Goal: Task Accomplishment & Management: Manage account settings

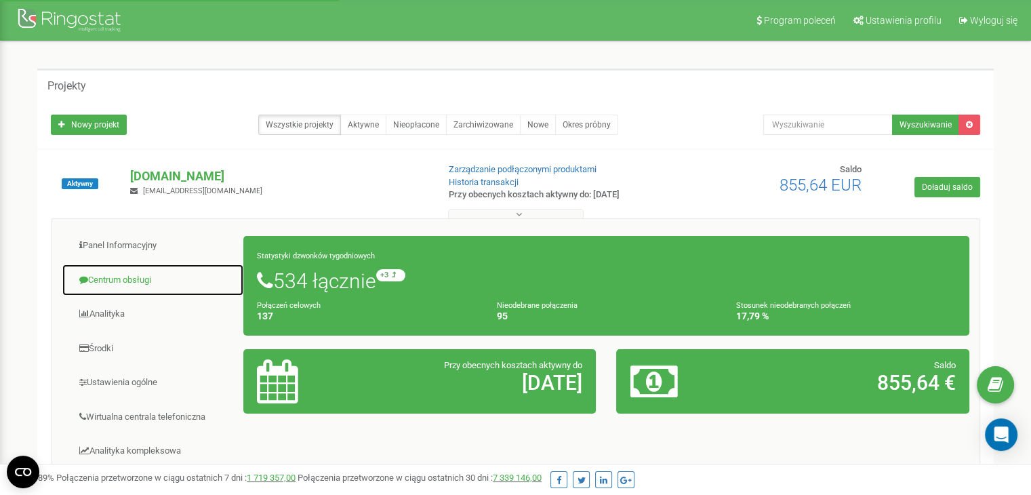
click at [141, 274] on link "Centrum obsługi" at bounding box center [153, 280] width 182 height 33
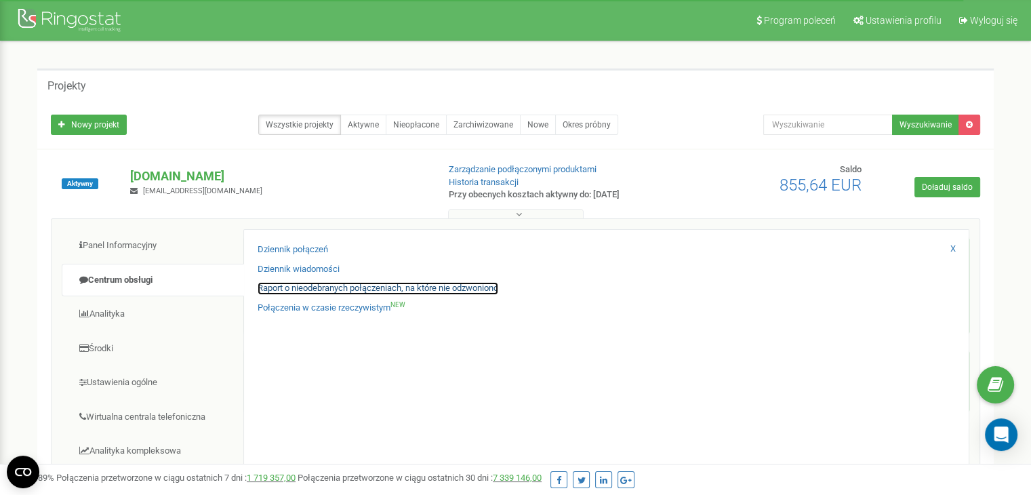
click at [274, 292] on link "Raport o nieodebranych połączeniach, na które nie odzwoniono" at bounding box center [378, 288] width 241 height 13
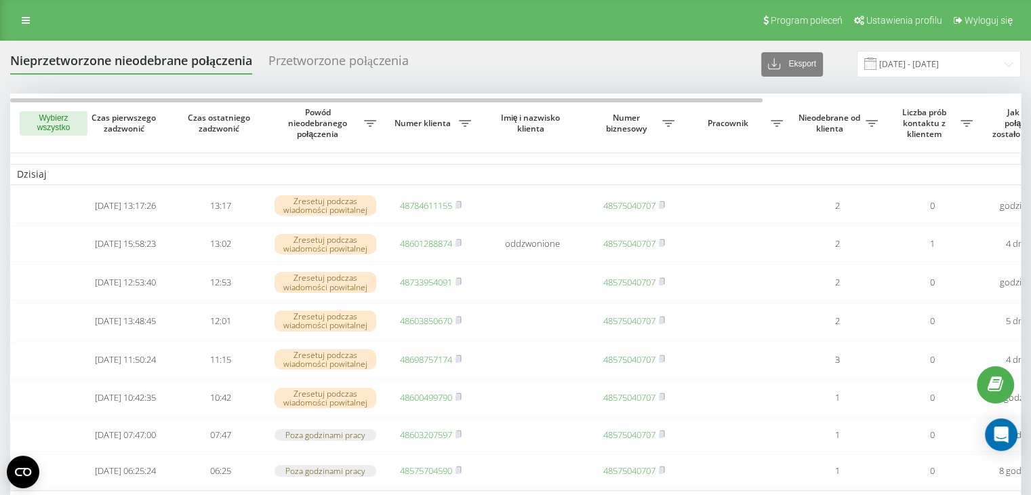
click at [50, 126] on button "Wybierz wszystko" at bounding box center [54, 123] width 68 height 24
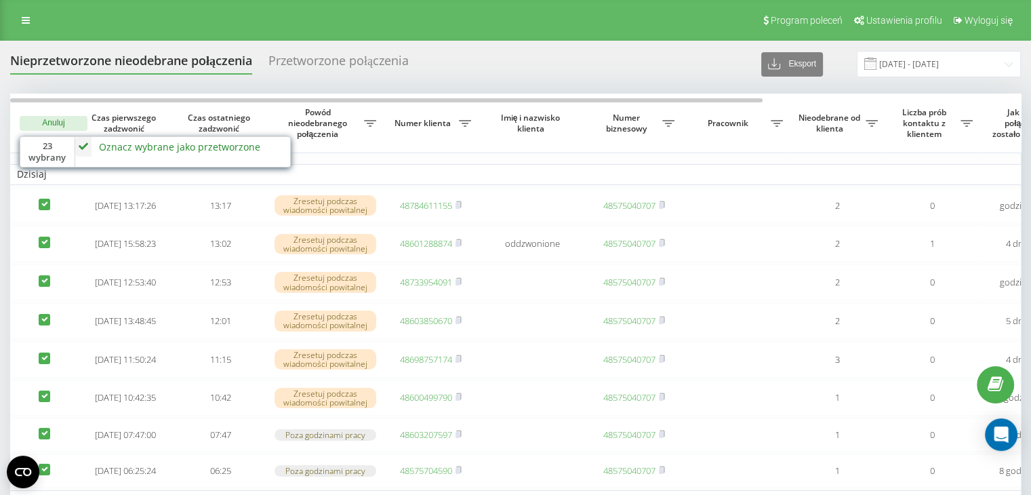
click at [579, 74] on div "Nieprzetworzone nieodebrane połączenia Przetworzone połączenia Eksport .csv .xl…" at bounding box center [515, 64] width 1010 height 26
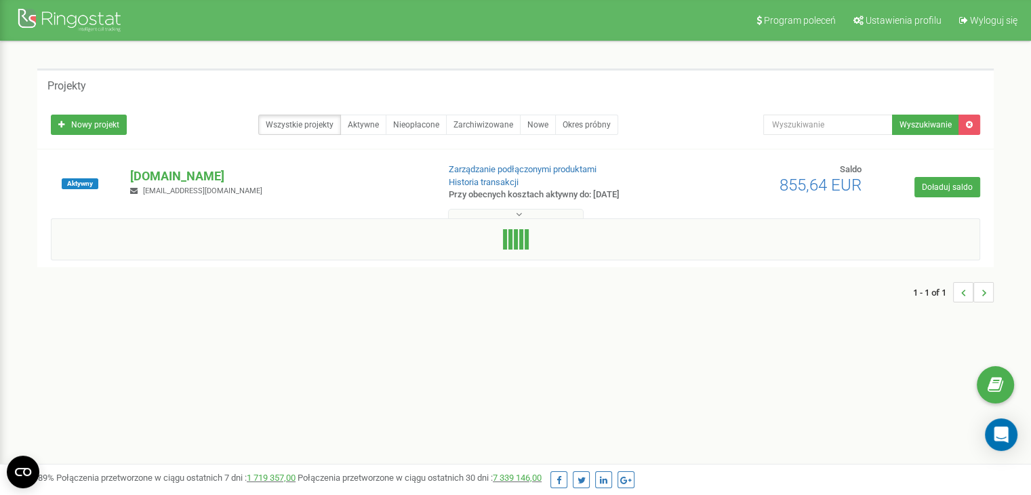
click at [534, 212] on button at bounding box center [516, 214] width 136 height 10
click at [502, 177] on link "Historia transakcji" at bounding box center [484, 182] width 70 height 10
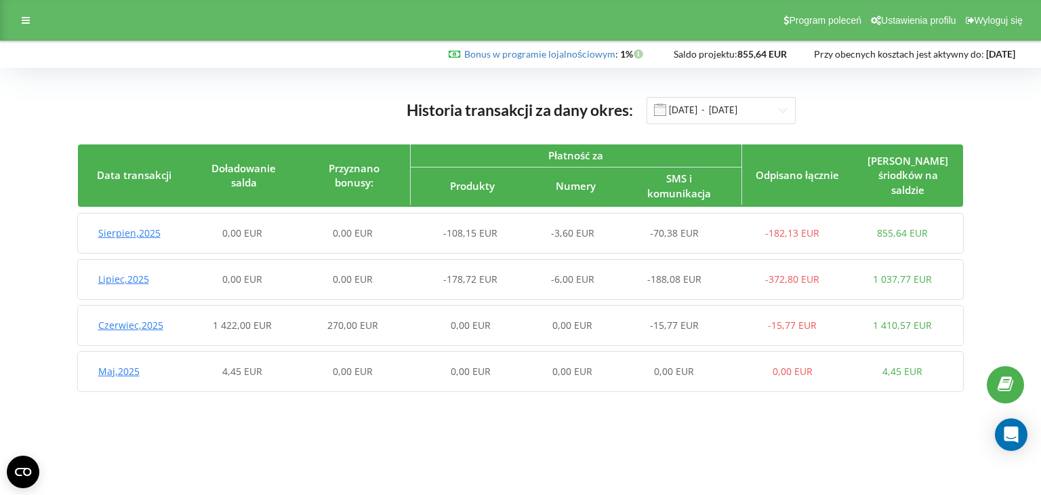
click at [656, 283] on span "-188,08 EUR" at bounding box center [674, 278] width 54 height 13
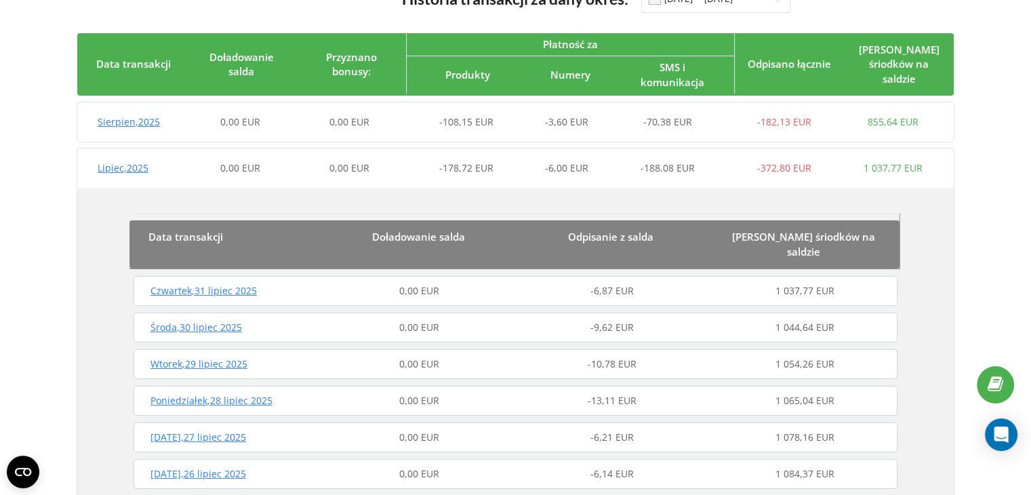
scroll to position [136, 0]
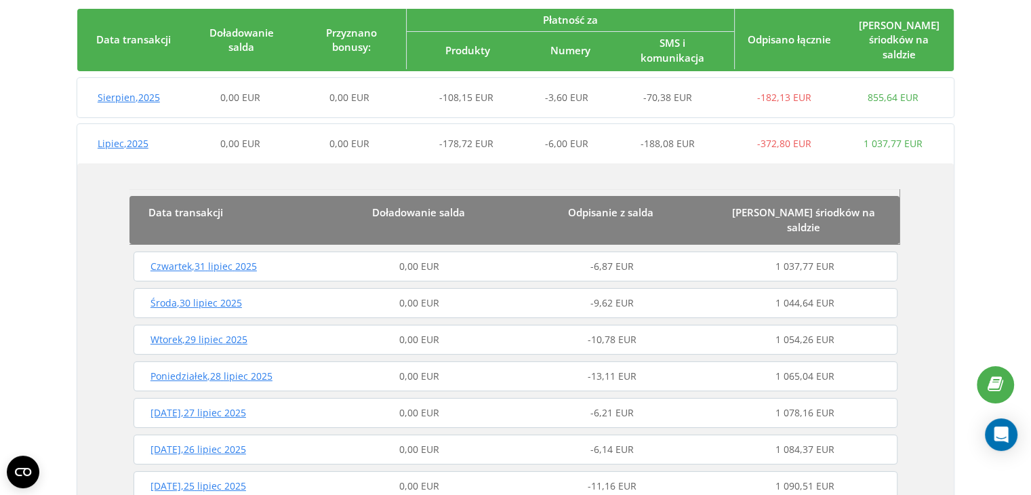
click at [271, 260] on div "Czwartek , 31 lipiec 2025" at bounding box center [226, 267] width 192 height 14
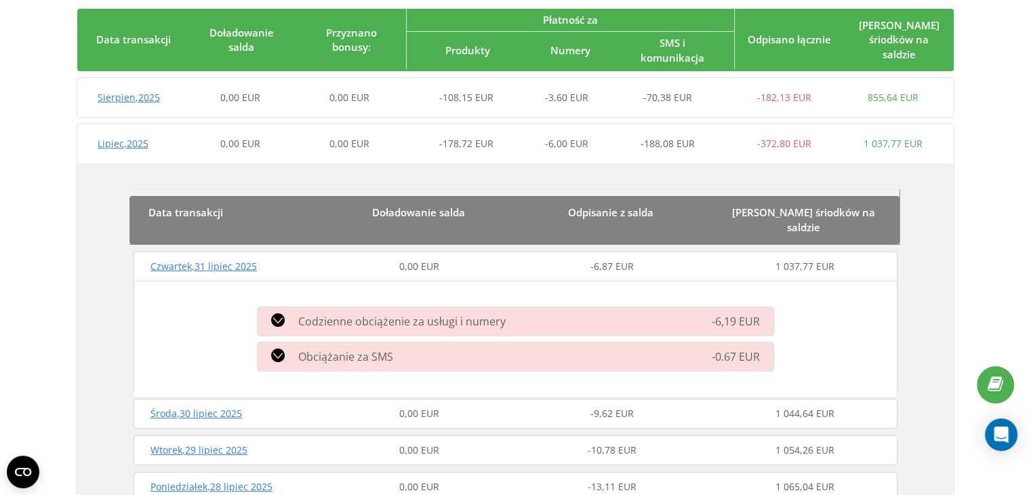
click at [429, 348] on div "Obciążanie za SMS" at bounding box center [432, 356] width 366 height 16
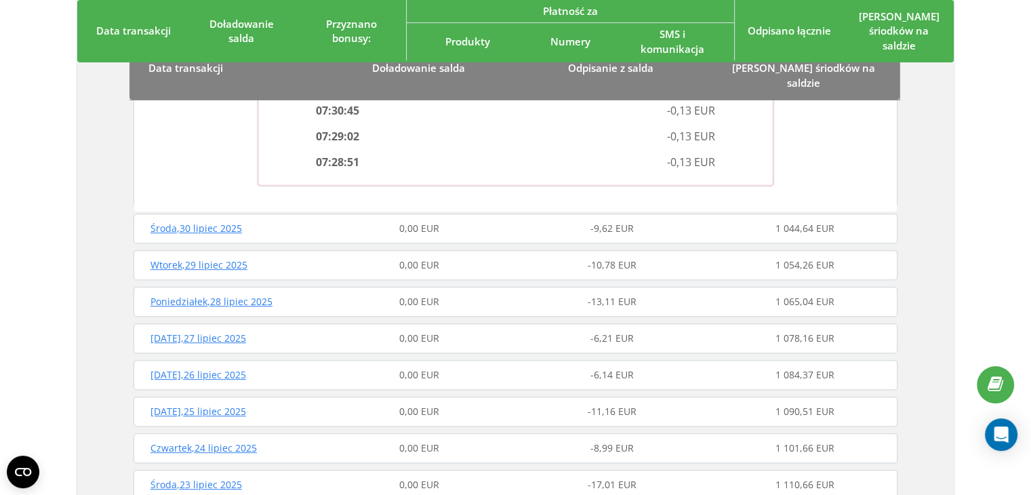
scroll to position [610, 0]
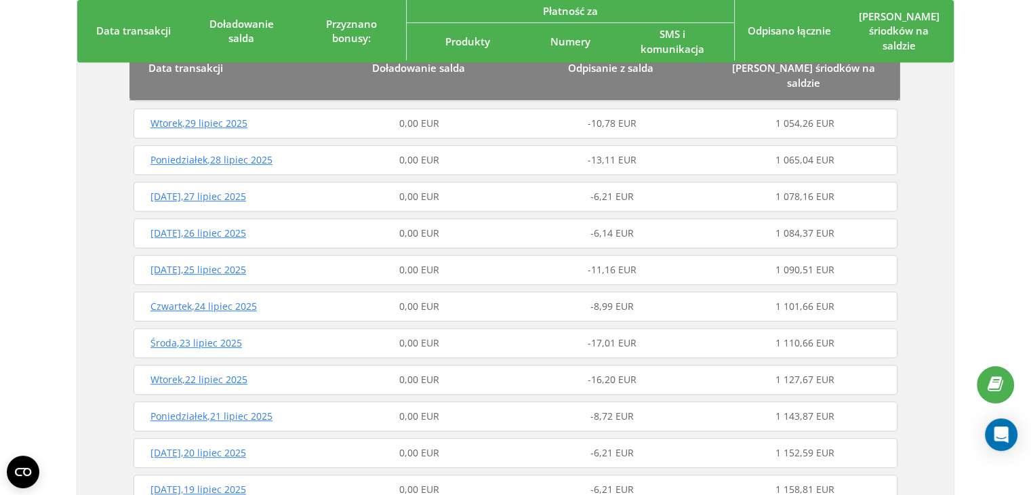
click at [569, 327] on div "Środa , 23 lipiec 2025 0,00 EUR -17,01 EUR 1 110,66 EUR" at bounding box center [515, 343] width 771 height 33
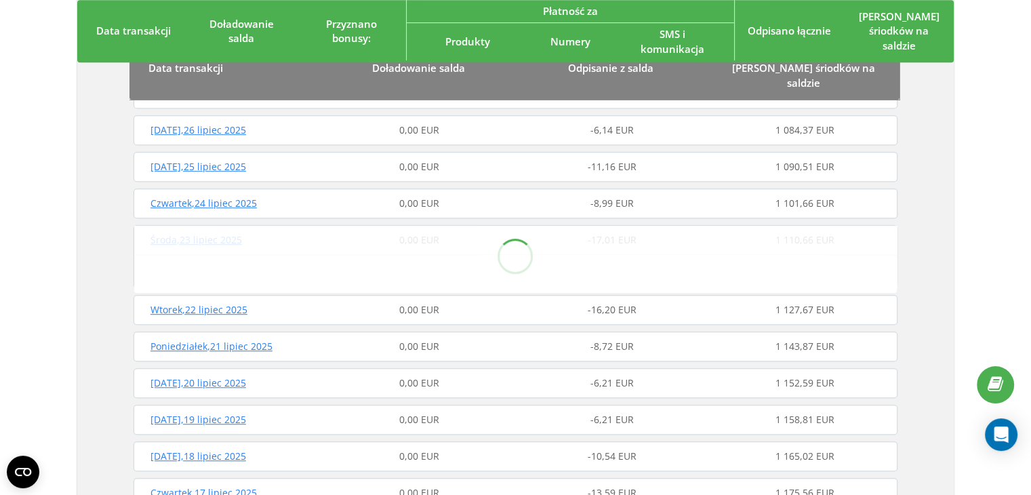
scroll to position [745, 0]
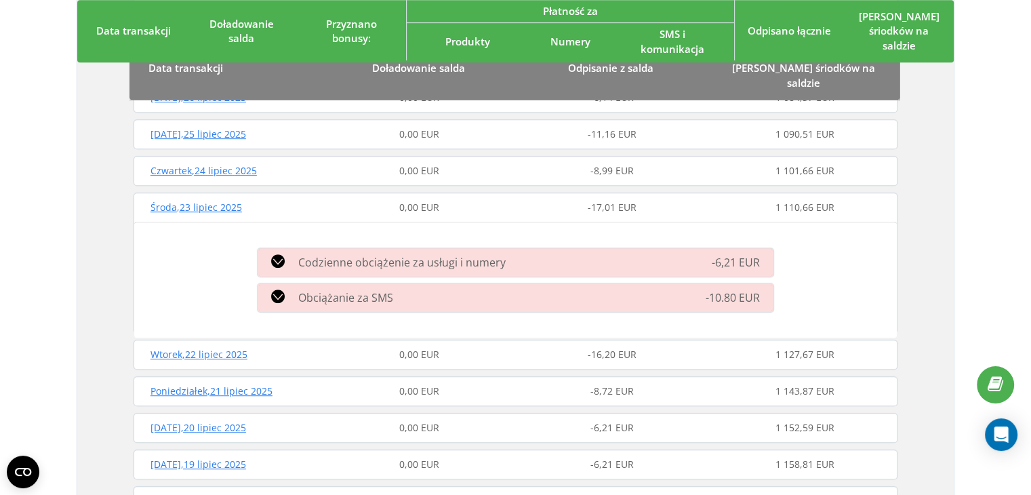
click at [530, 289] on div "Obciążanie za SMS" at bounding box center [432, 297] width 366 height 16
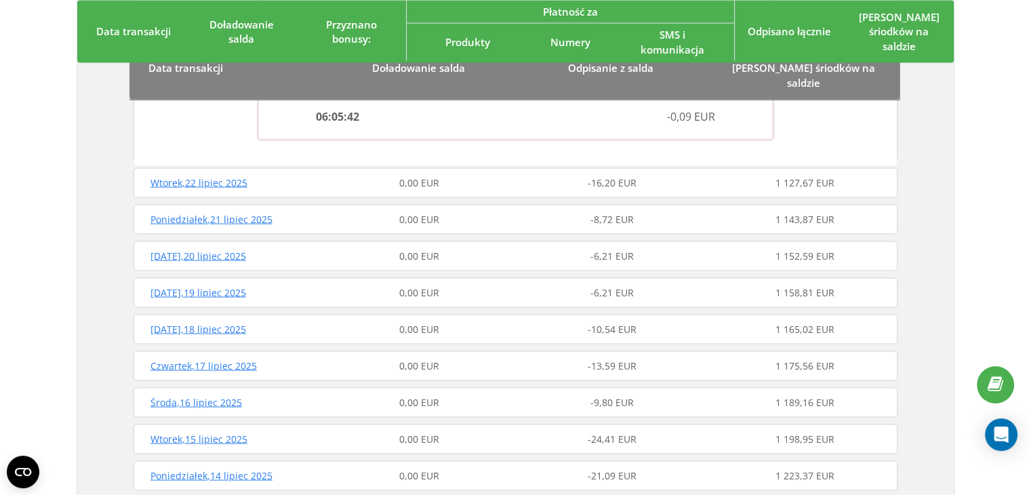
scroll to position [2711, 0]
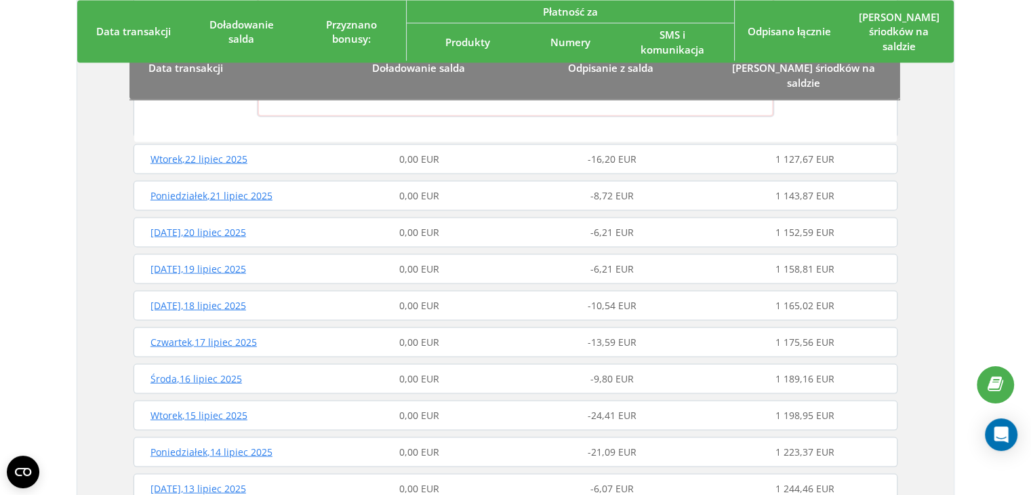
click at [605, 409] on span "-24,41 EUR" at bounding box center [612, 415] width 49 height 13
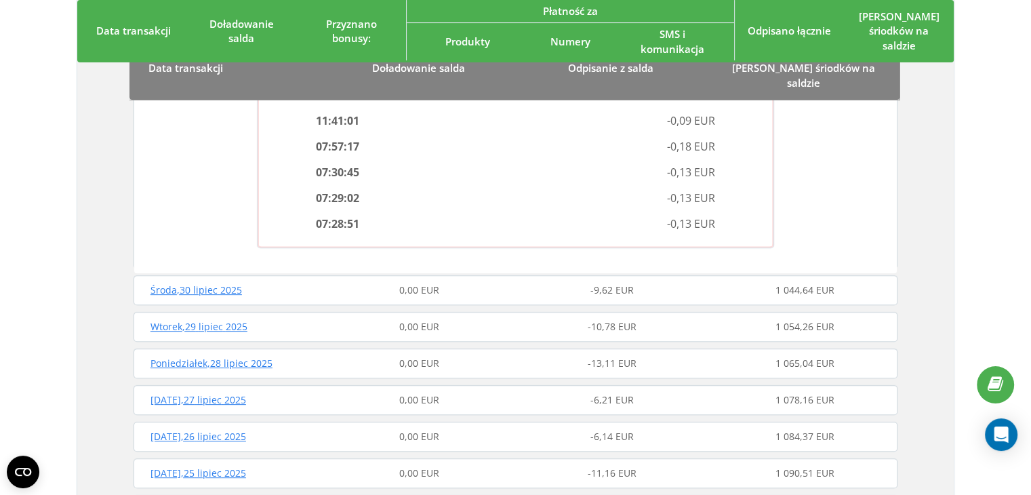
scroll to position [0, 0]
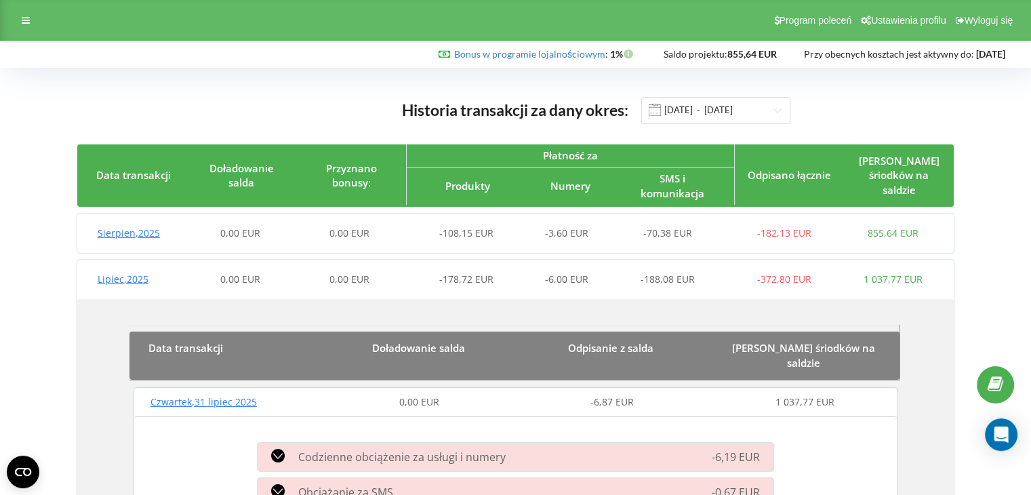
click at [667, 344] on p "Odpisanie z salda" at bounding box center [610, 348] width 173 height 14
click at [656, 293] on div "Lipiec , 2025 0,00 EUR 0,00 EUR -178,72 EUR -6,00 EUR -188,08 EUR -372,80 EUR 1…" at bounding box center [512, 279] width 870 height 33
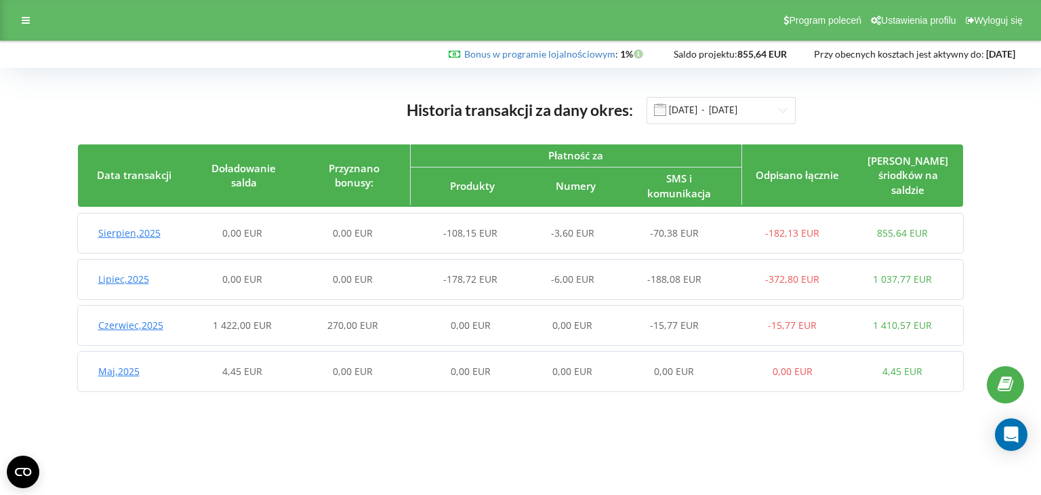
click at [688, 280] on span "-188,08 EUR" at bounding box center [674, 278] width 54 height 13
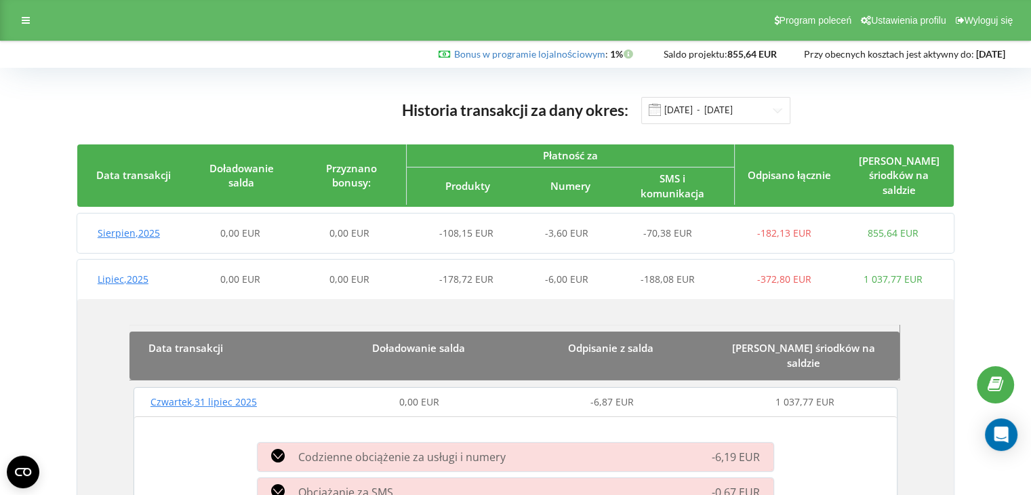
click at [637, 279] on div "-188,08 EUR" at bounding box center [675, 279] width 109 height 14
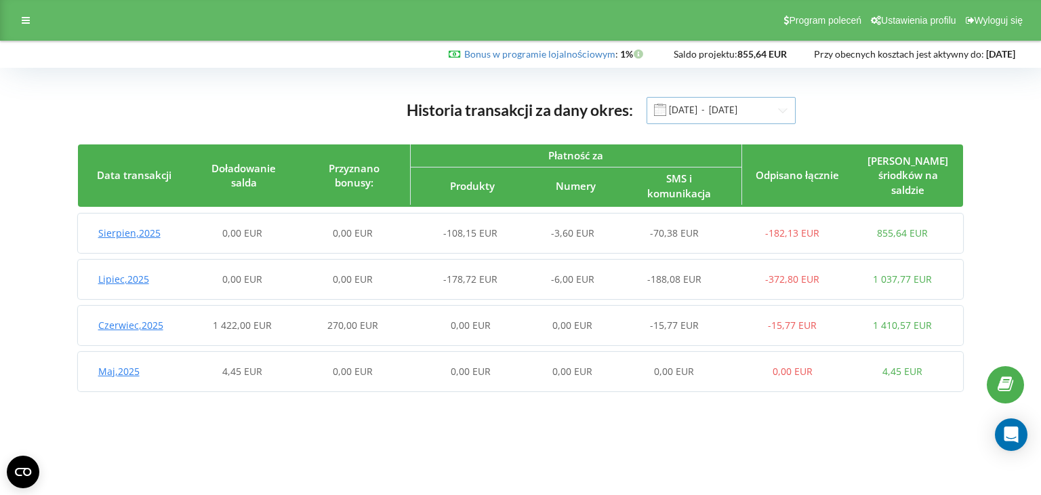
click at [712, 100] on input "01.03.2025 - 19.08.2025" at bounding box center [721, 110] width 149 height 27
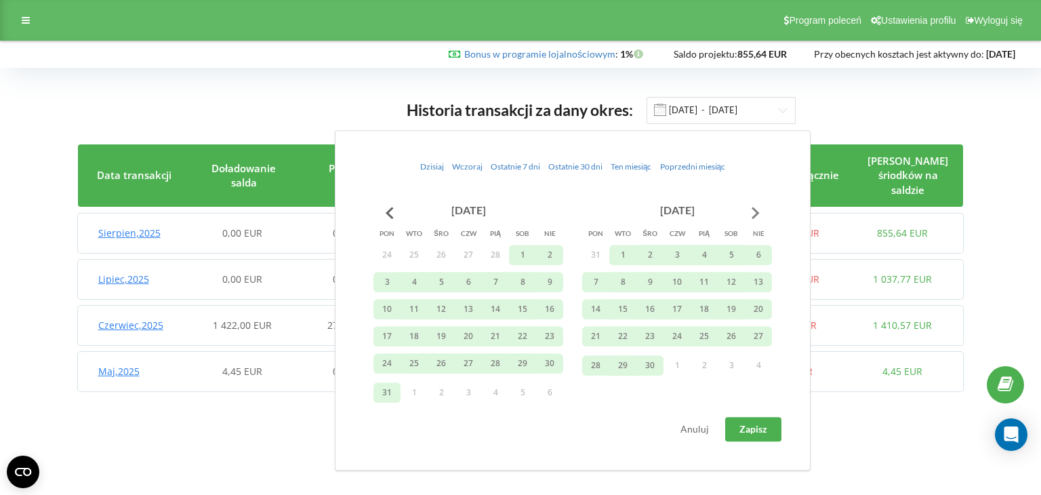
click at [754, 218] on button "Go to next month" at bounding box center [755, 212] width 27 height 27
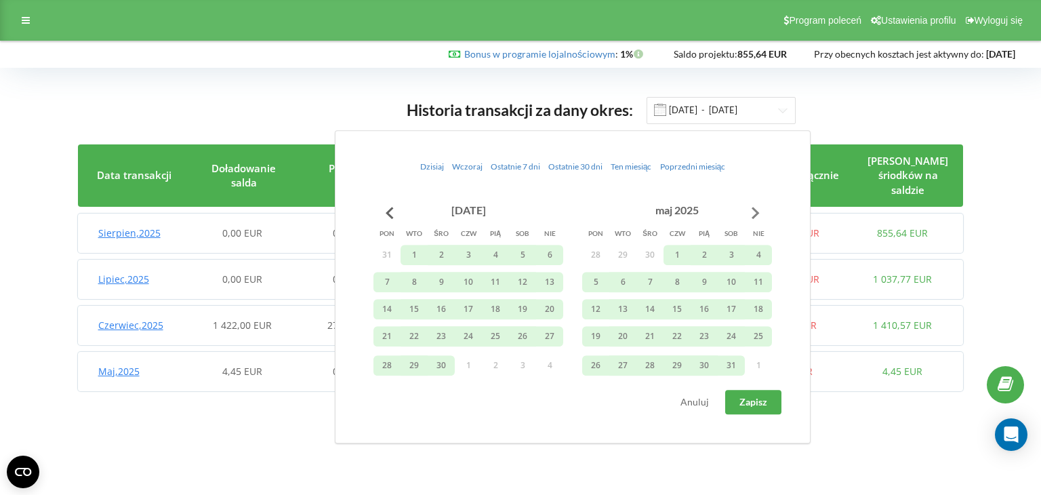
click at [754, 218] on button "Go to next month" at bounding box center [755, 212] width 27 height 27
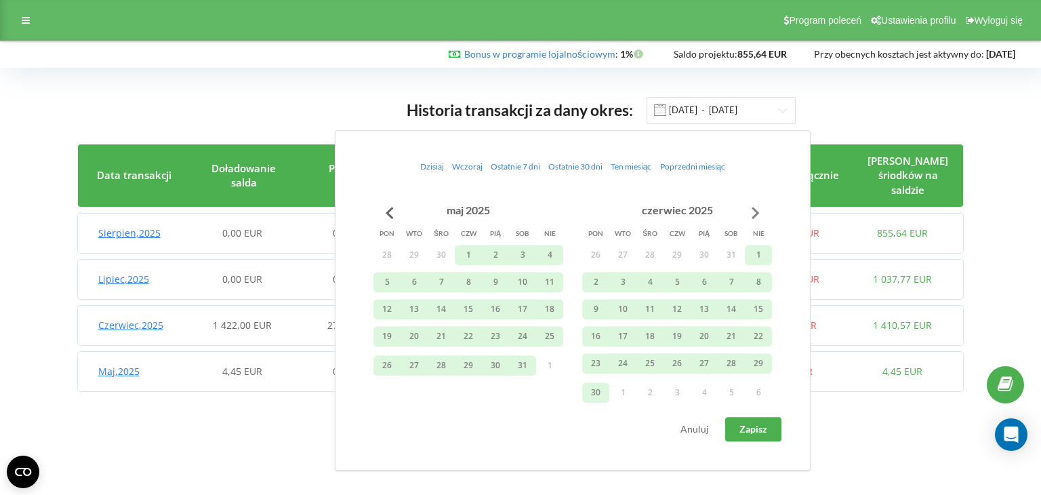
click at [754, 218] on button "Go to next month" at bounding box center [755, 212] width 27 height 27
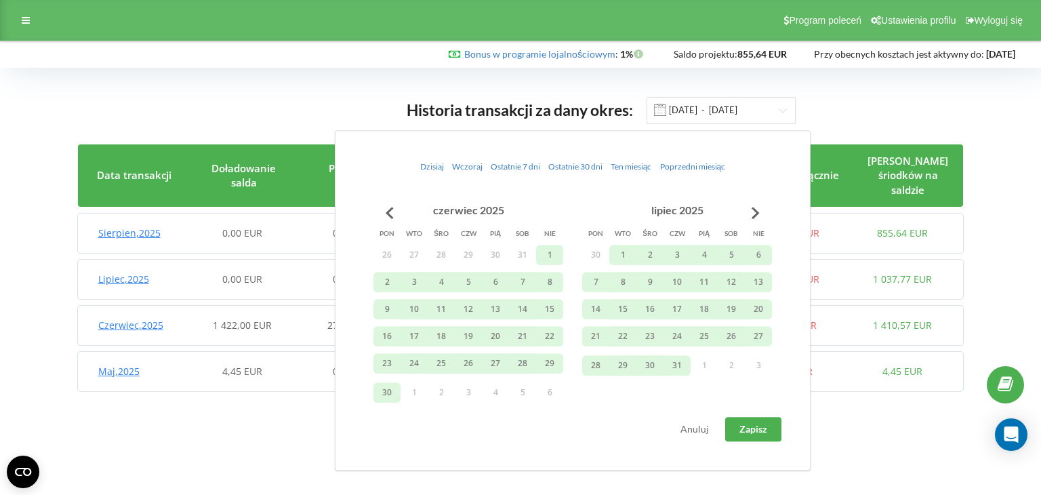
click at [897, 115] on div "Historia transakcji za dany okres: 01.03.2025 - 19.08.2025" at bounding box center [521, 110] width 886 height 28
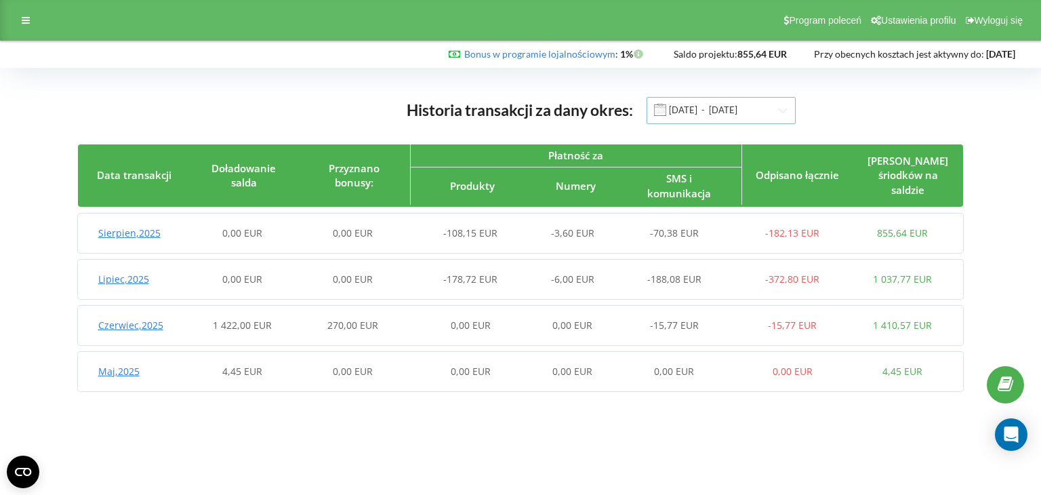
click at [750, 117] on input "01.03.2025 - 19.08.2025" at bounding box center [721, 110] width 149 height 27
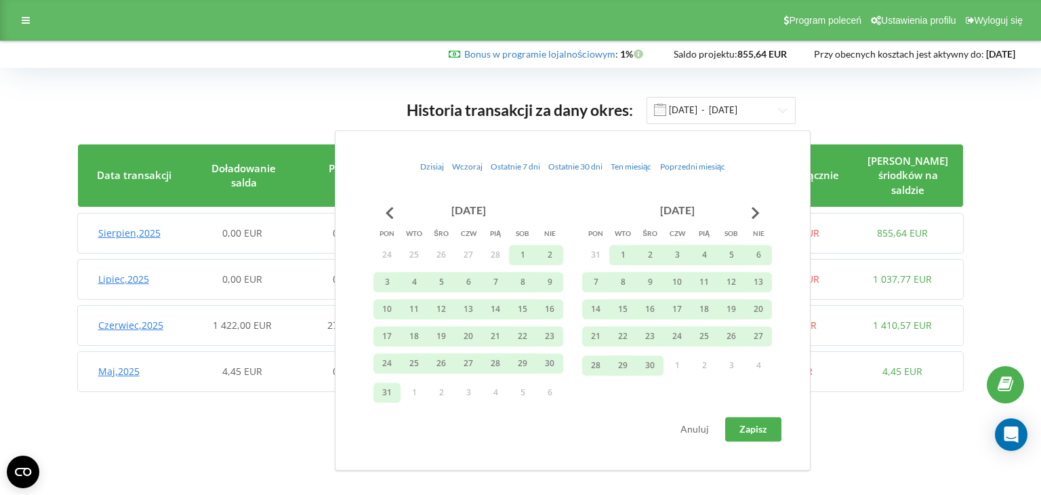
click at [752, 192] on div "Dzisiaj Wczoraj Ostatnie 7 dni Ostatnie 30 dni Ten miesiąc Poprzedni miesiąc ma…" at bounding box center [573, 300] width 476 height 340
click at [752, 201] on button "Go to next month" at bounding box center [755, 212] width 27 height 27
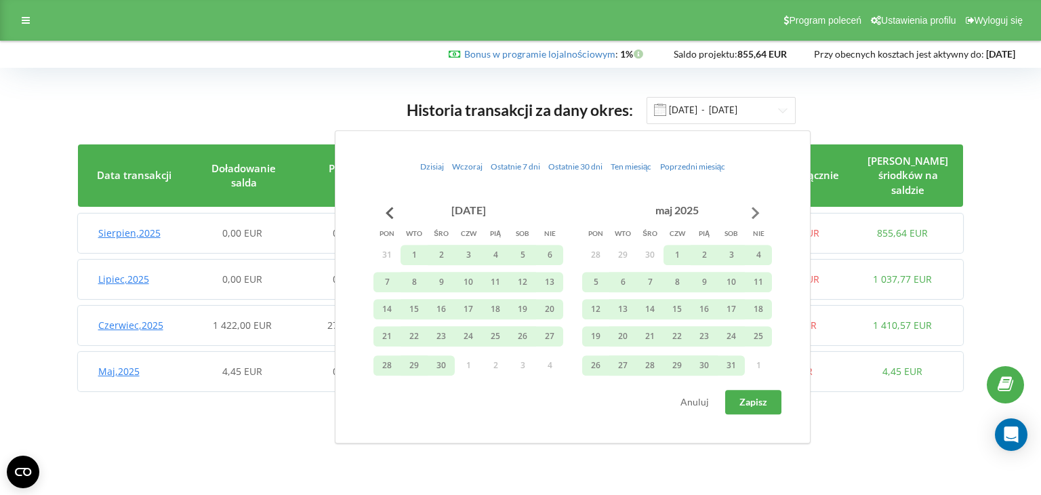
click at [762, 209] on button "Go to next month" at bounding box center [755, 212] width 27 height 27
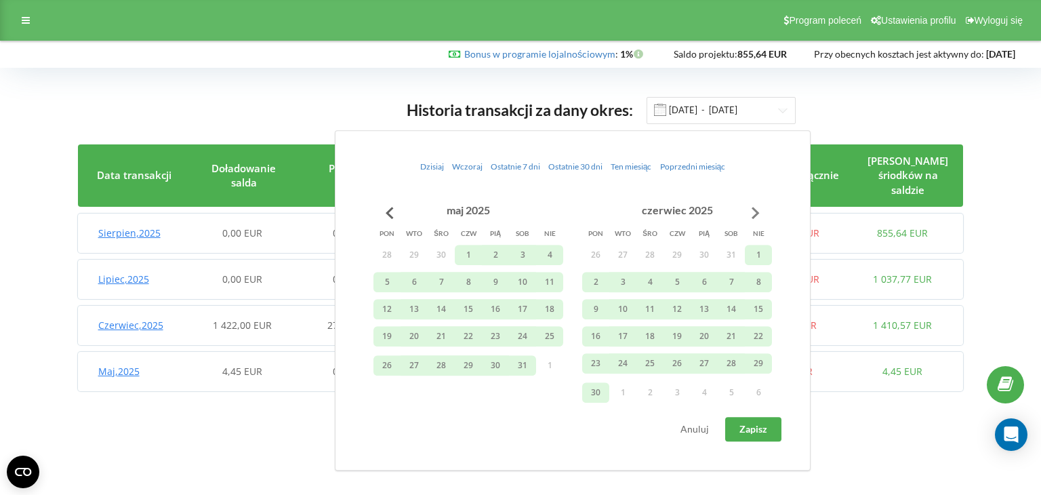
click at [758, 215] on button "Go to next month" at bounding box center [755, 212] width 27 height 27
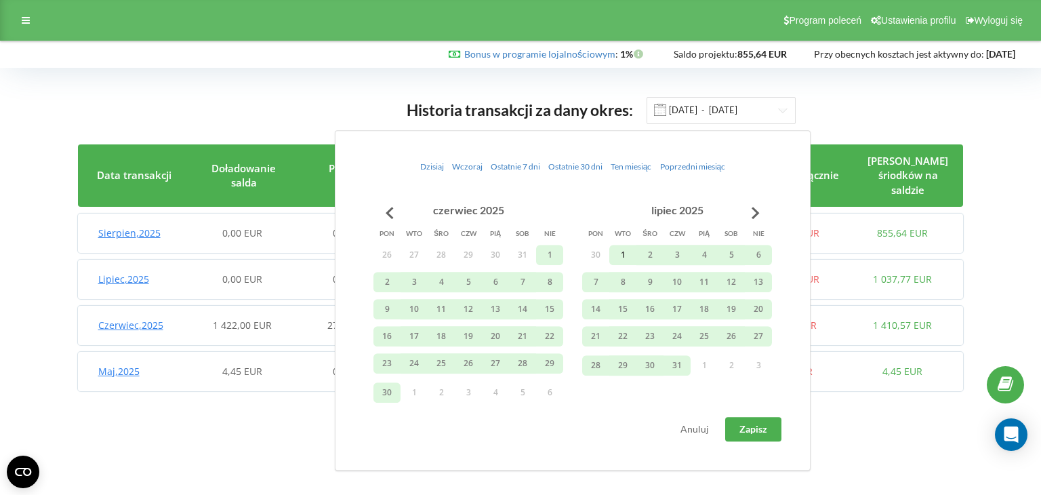
click at [619, 250] on button "1" at bounding box center [622, 255] width 27 height 20
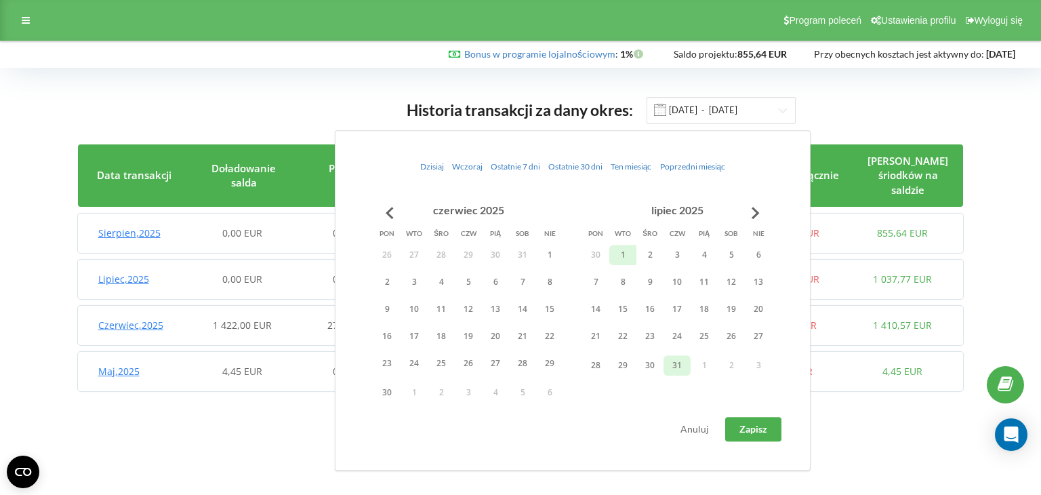
click at [672, 365] on button "31" at bounding box center [676, 365] width 27 height 20
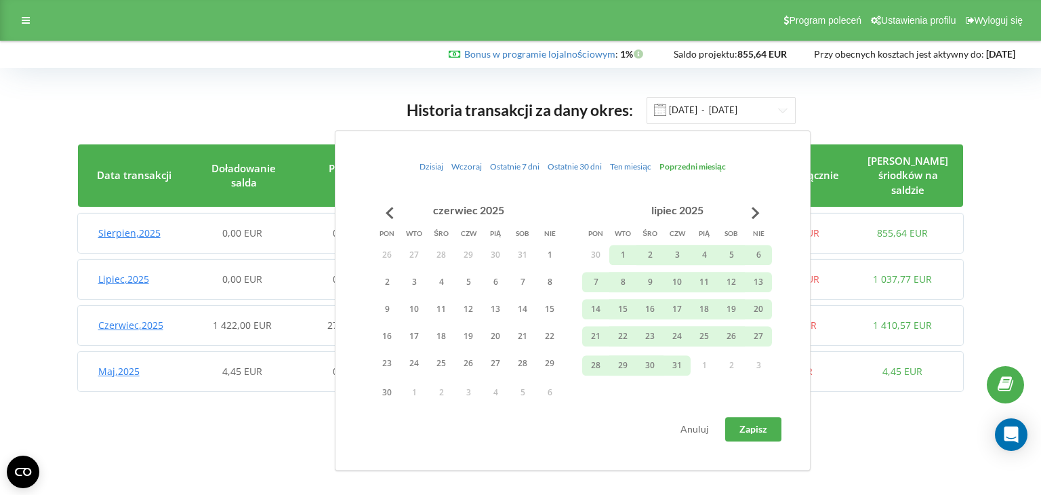
click at [748, 429] on span "Zapisz" at bounding box center [753, 429] width 28 height 12
type input "01.07.2025 - 31.07.2025"
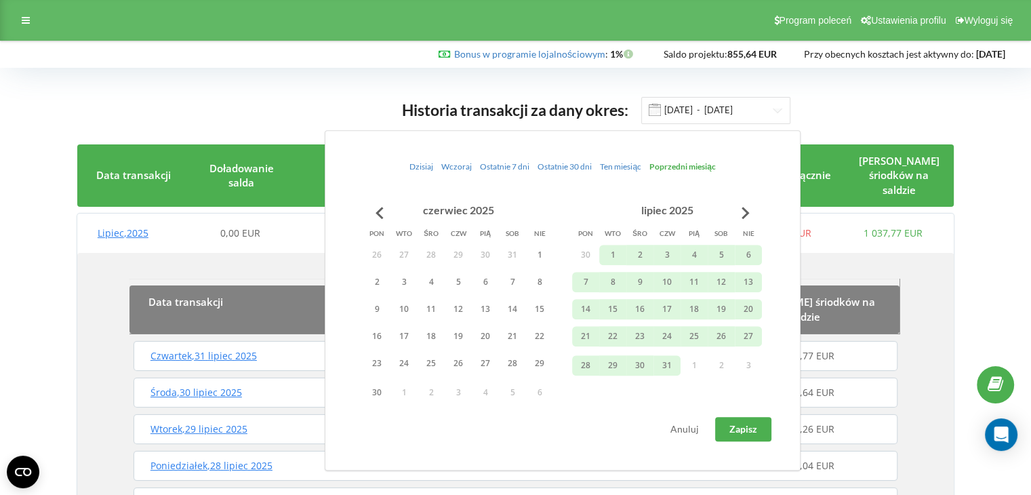
click at [951, 171] on div "Stan śriodków na saldzie" at bounding box center [899, 175] width 110 height 62
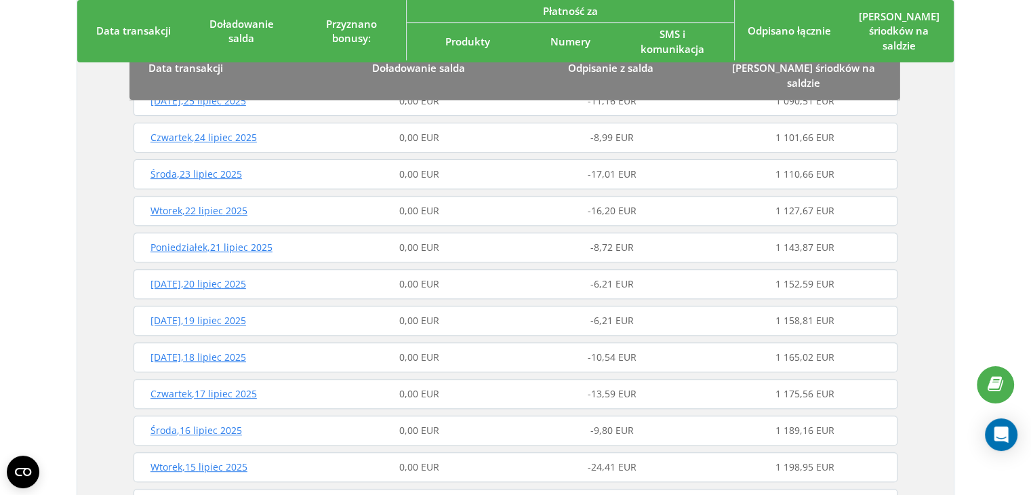
click at [668, 387] on div "-13,59 EUR" at bounding box center [612, 394] width 192 height 14
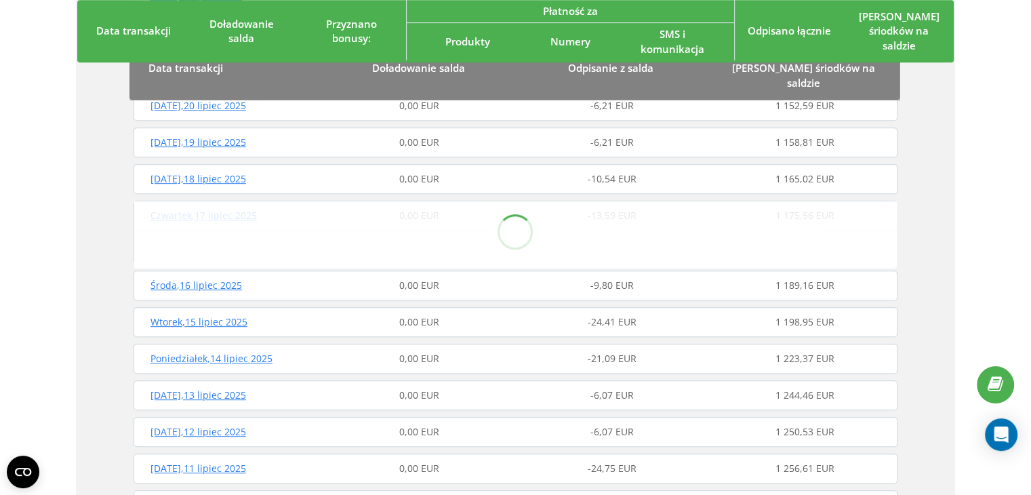
scroll to position [678, 0]
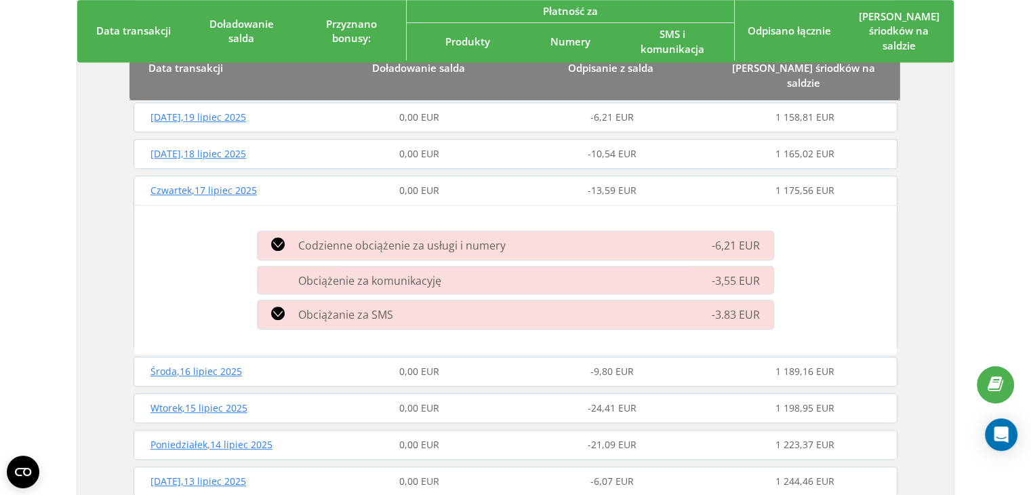
click at [575, 306] on div "Obciążanie za SMS" at bounding box center [432, 314] width 366 height 16
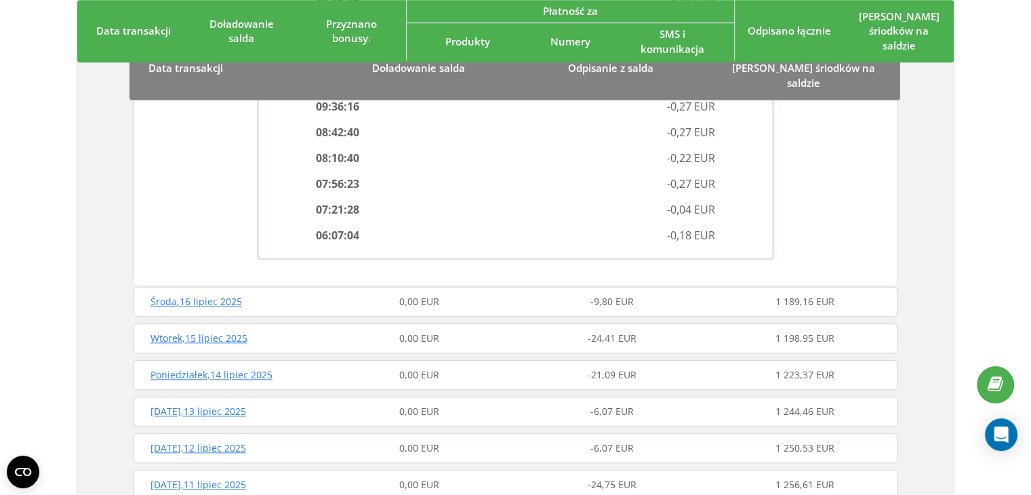
scroll to position [1220, 0]
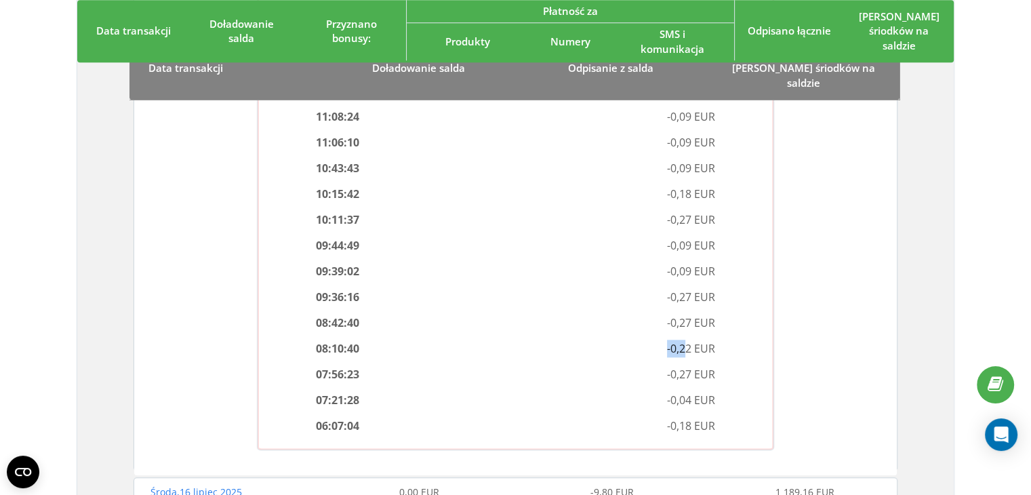
drag, startPoint x: 686, startPoint y: 337, endPoint x: 661, endPoint y: 331, distance: 25.0
click at [661, 340] on div "-0,22 EUR" at bounding box center [620, 349] width 209 height 18
click at [671, 341] on span "-0,22 EUR" at bounding box center [691, 348] width 48 height 15
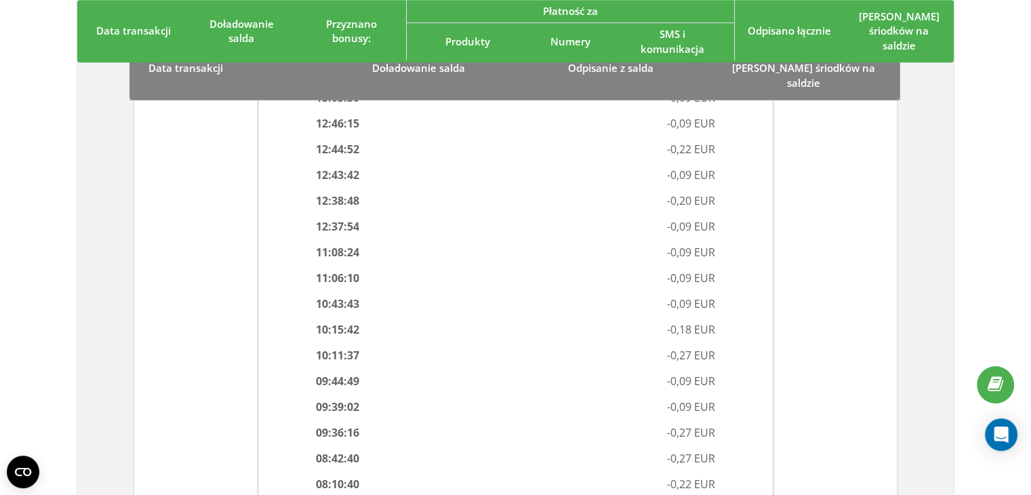
scroll to position [1491, 0]
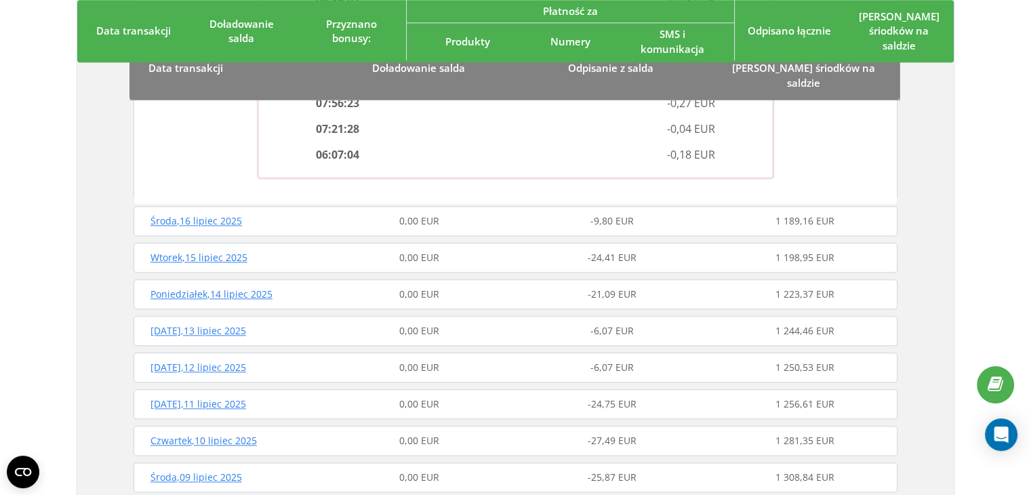
click at [663, 351] on div "Sobota , 12 lipiec 2025 0,00 EUR -6,07 EUR 1 250,53 EUR" at bounding box center [515, 367] width 771 height 33
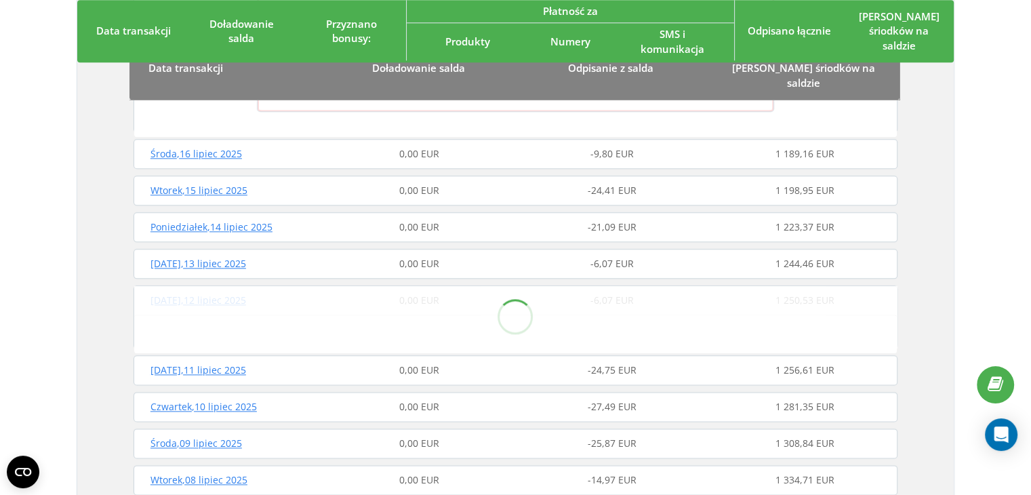
scroll to position [1694, 0]
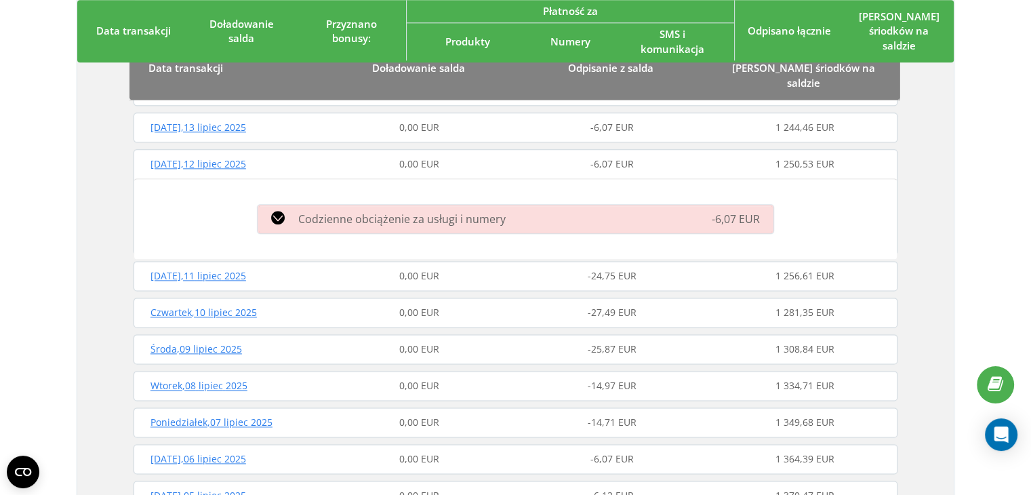
click at [613, 211] on div "Codzienne obciążenie za usługi i numery" at bounding box center [432, 219] width 366 height 16
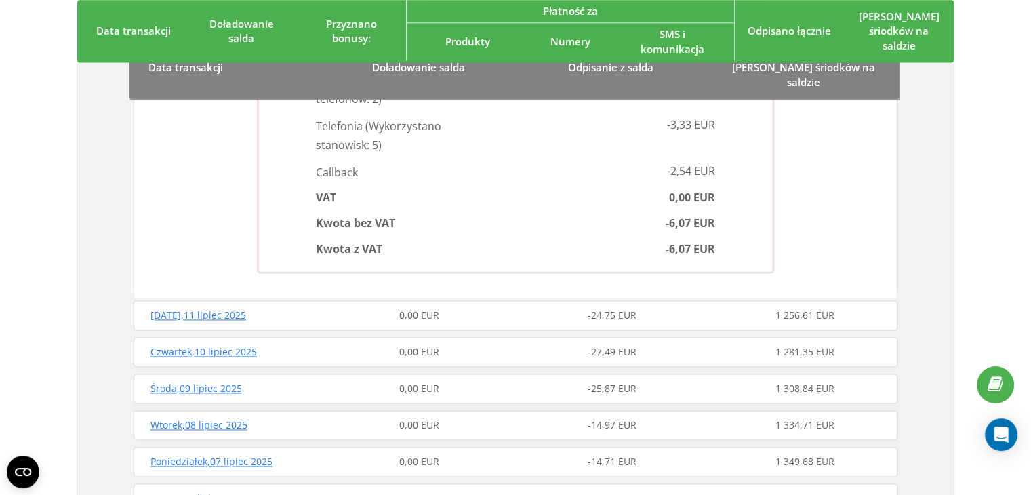
scroll to position [1898, 0]
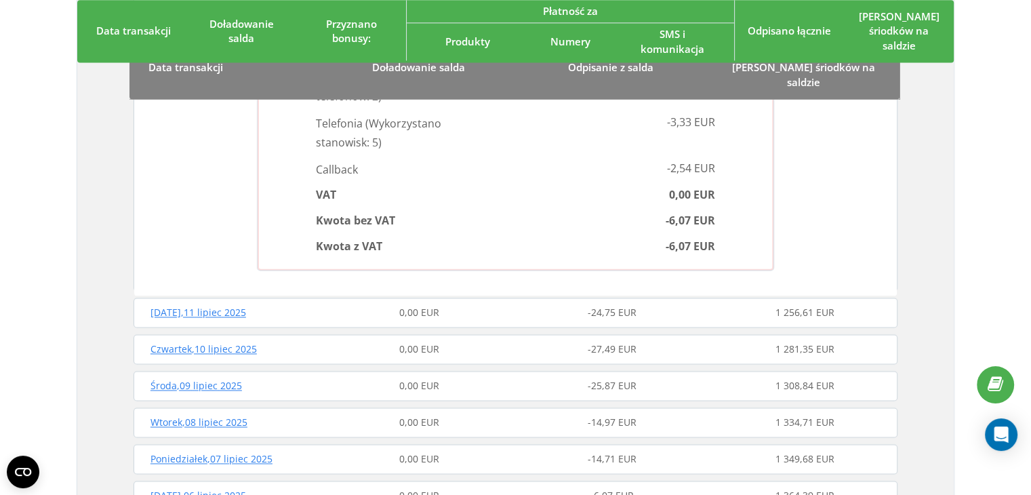
click at [640, 300] on div "Piątek , 11 lipiec 2025 0,00 EUR -24,75 EUR 1 256,61 EUR" at bounding box center [515, 312] width 771 height 33
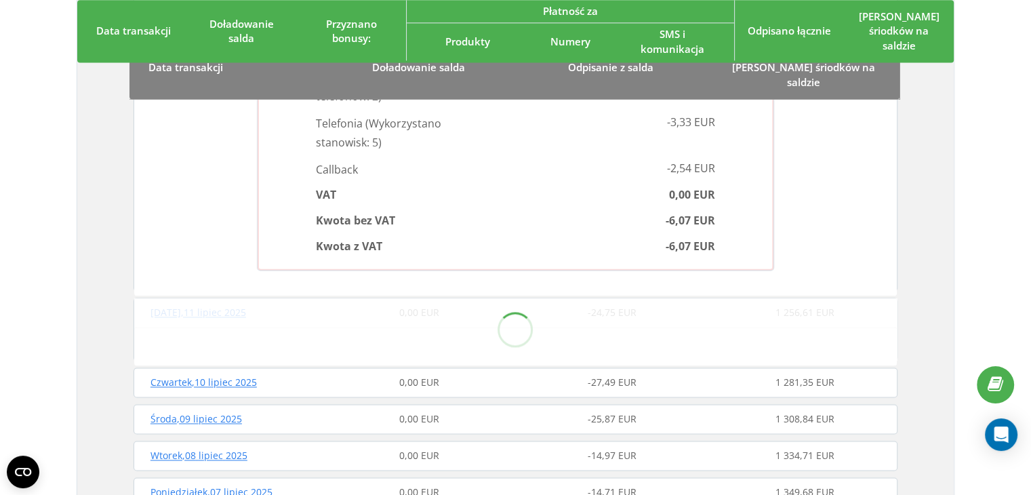
scroll to position [1965, 0]
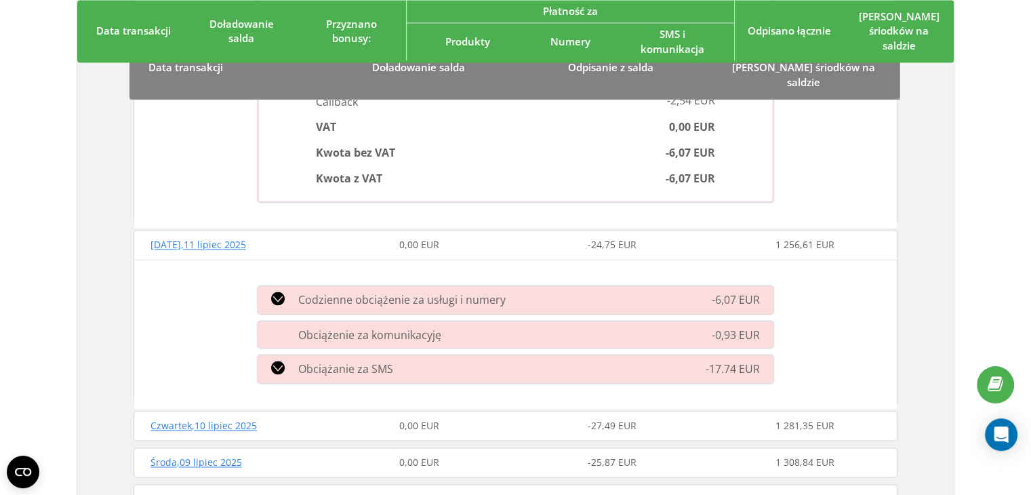
click at [702, 361] on div "-17.74 EUR" at bounding box center [698, 369] width 166 height 16
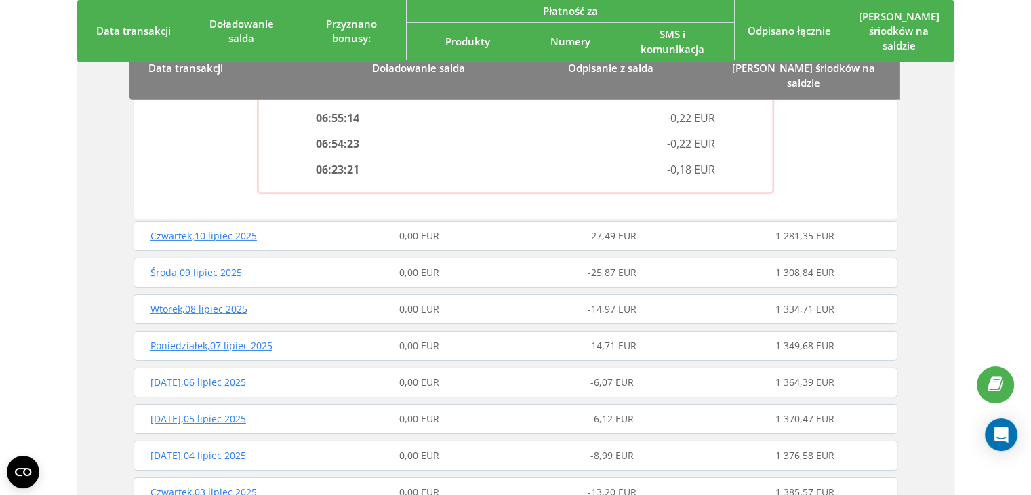
scroll to position [4462, 0]
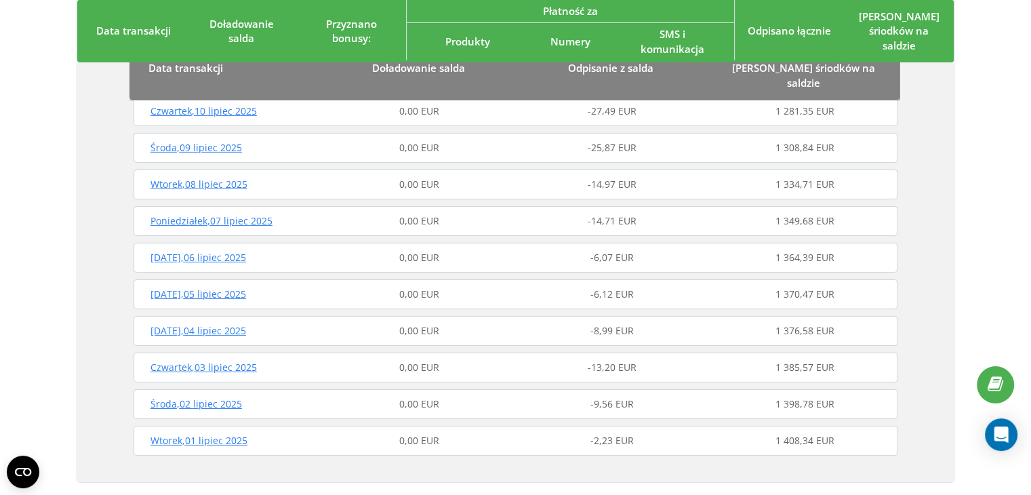
click at [644, 314] on div "Piątek , 04 lipiec 2025 0,00 EUR -8,99 EUR 1 376,58 EUR" at bounding box center [515, 330] width 771 height 33
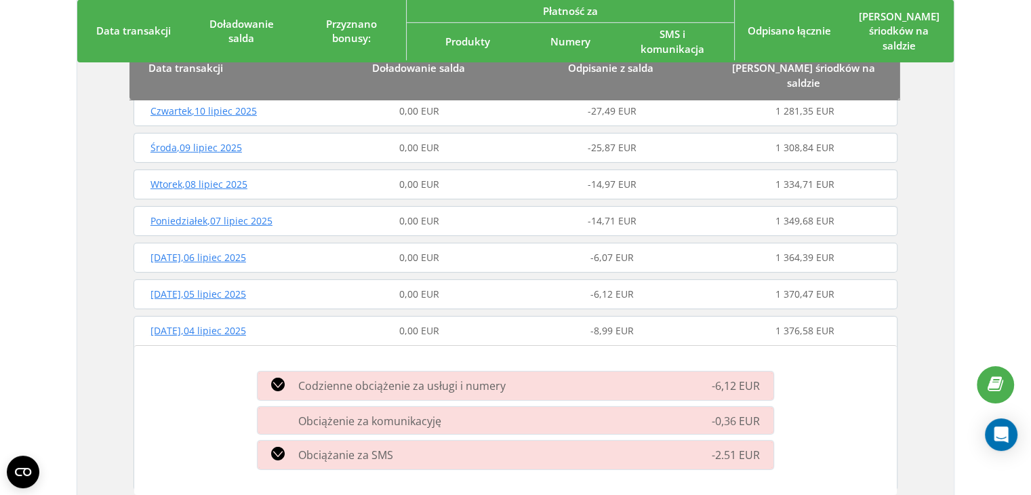
click at [680, 447] on div "-2.51 EUR" at bounding box center [698, 455] width 166 height 16
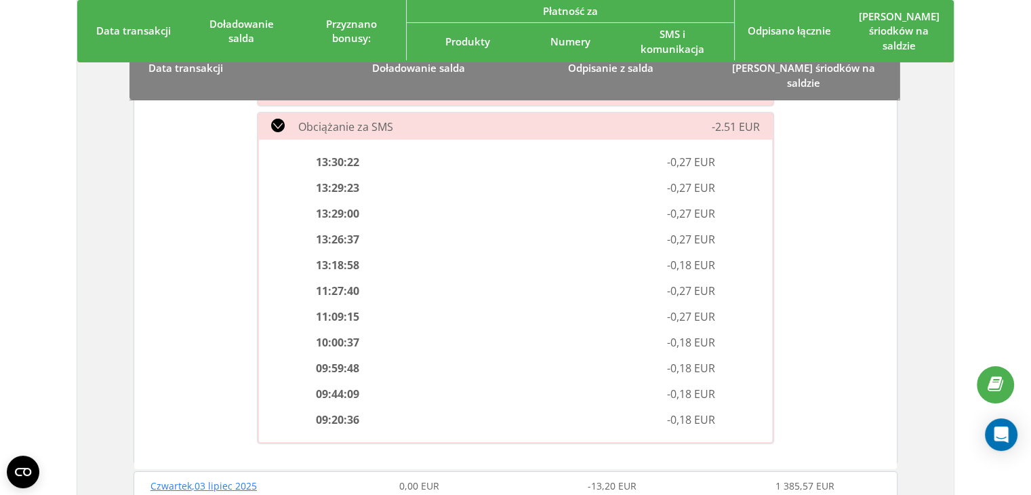
scroll to position [4869, 0]
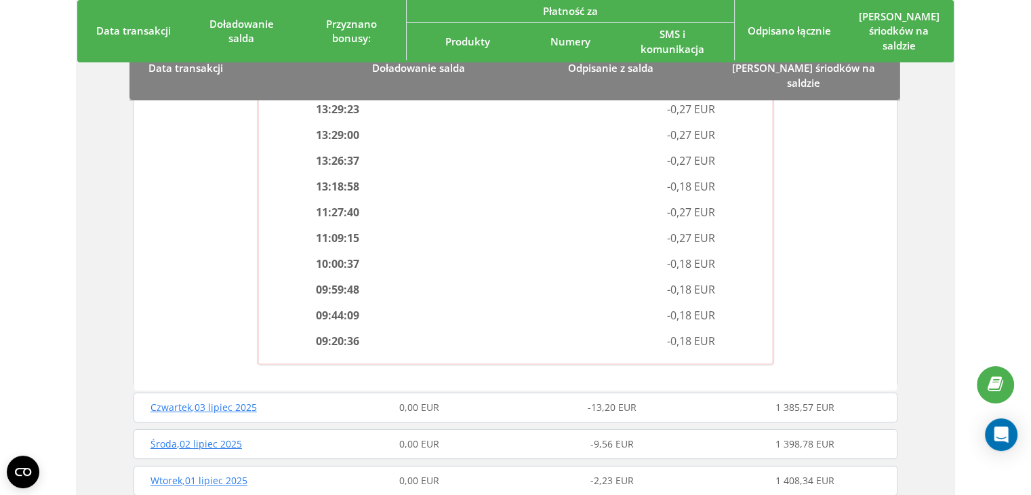
click at [650, 437] on div "-9,56 EUR" at bounding box center [612, 444] width 192 height 14
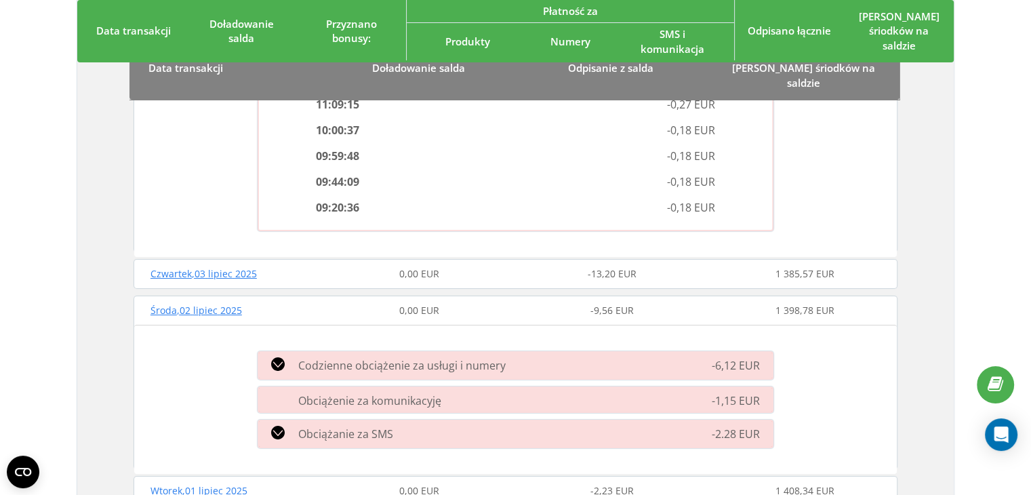
scroll to position [5048, 0]
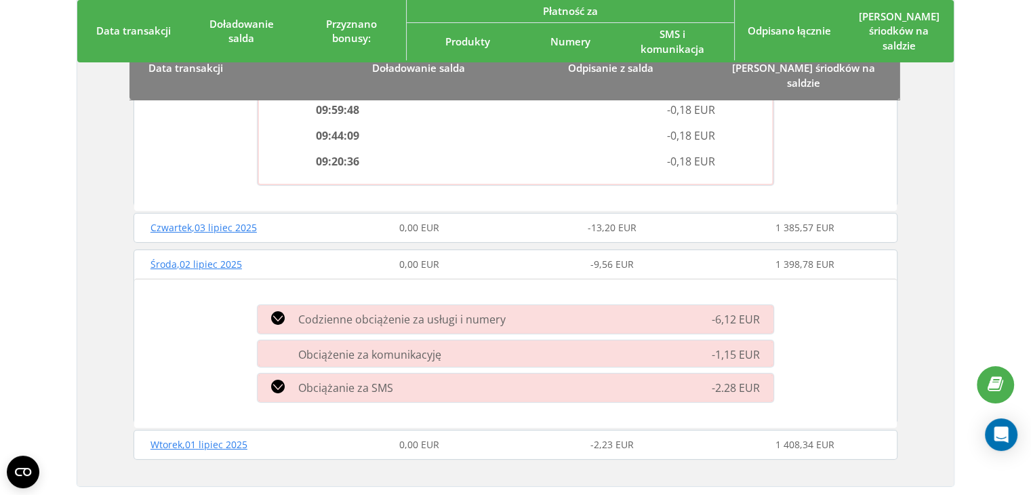
click at [727, 380] on span "-2.28 EUR" at bounding box center [736, 387] width 48 height 15
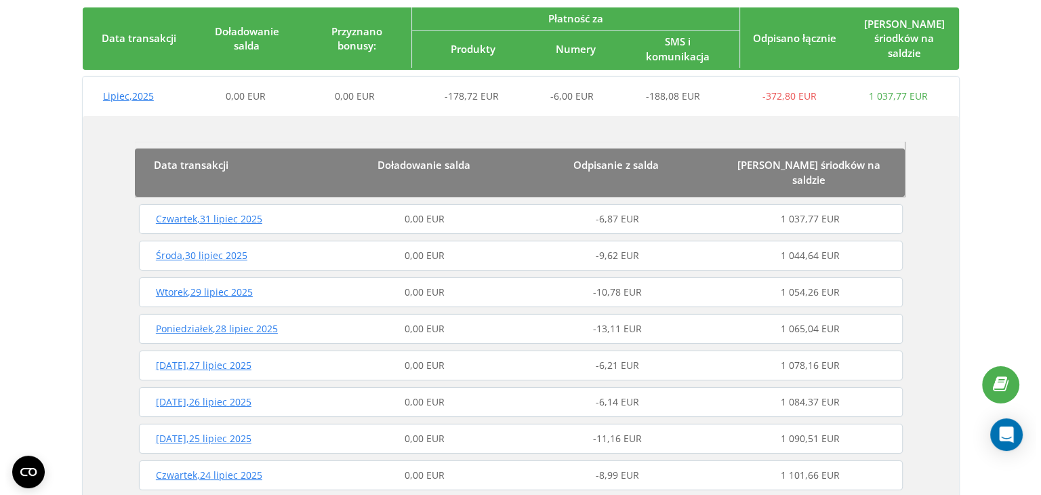
scroll to position [0, 0]
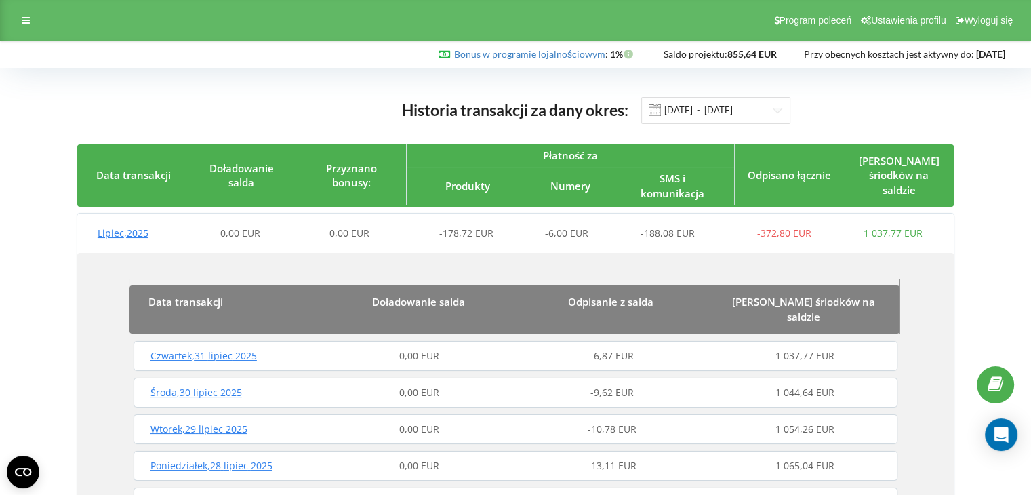
click at [452, 300] on span "Doładowanie salda" at bounding box center [418, 302] width 93 height 14
click at [147, 226] on span "Lipiec , 2025" at bounding box center [123, 232] width 51 height 13
